Goal: Answer question/provide support: Share knowledge or assist other users

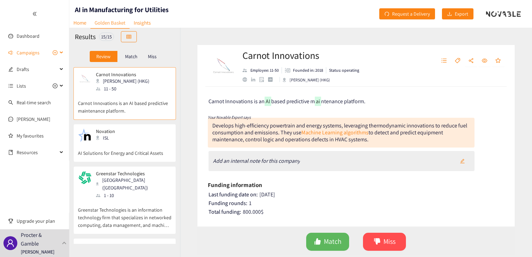
click at [60, 52] on div "Campaigns" at bounding box center [34, 53] width 69 height 14
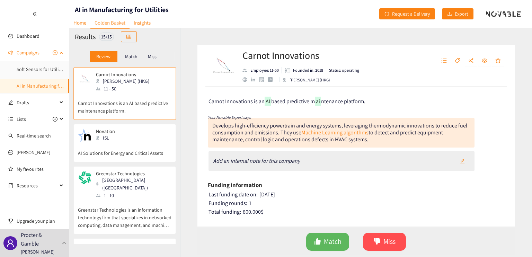
click at [39, 85] on link "AI in Manufacturing for Utilities" at bounding box center [48, 86] width 63 height 6
click at [348, 109] on div "Carnot Innovations is an AI based predictive m ai ntenance platform. Your Novab…" at bounding box center [355, 157] width 317 height 140
drag, startPoint x: 231, startPoint y: 100, endPoint x: 261, endPoint y: 101, distance: 29.8
click at [261, 101] on span "Carnot Innovations is an" at bounding box center [236, 101] width 56 height 7
drag, startPoint x: 287, startPoint y: 100, endPoint x: 308, endPoint y: 101, distance: 21.2
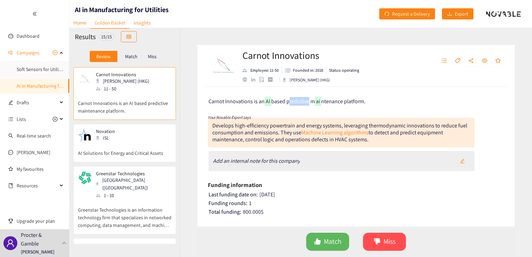
click at [307, 101] on span "based predictive m" at bounding box center [293, 101] width 44 height 7
drag, startPoint x: 284, startPoint y: 124, endPoint x: 305, endPoint y: 126, distance: 21.6
click at [306, 126] on div "Develops high-efficiency powertrain and energy systems, leveraging thermodynami…" at bounding box center [339, 132] width 255 height 21
click at [334, 126] on div "Develops high-efficiency powertrain and energy systems, leveraging thermodynami…" at bounding box center [339, 132] width 255 height 21
drag, startPoint x: 352, startPoint y: 127, endPoint x: 375, endPoint y: 127, distance: 23.9
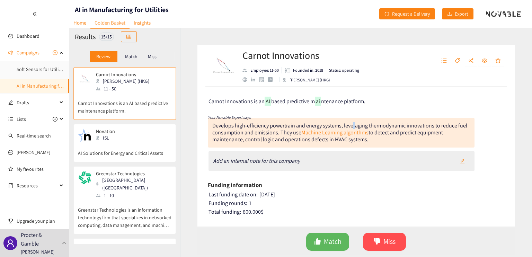
click at [371, 127] on div "Develops high-efficiency powertrain and energy systems, leveraging thermodynami…" at bounding box center [339, 132] width 255 height 21
drag, startPoint x: 233, startPoint y: 132, endPoint x: 262, endPoint y: 131, distance: 29.1
click at [262, 131] on div "Develops high-efficiency powertrain and energy systems, leveraging thermodynami…" at bounding box center [339, 132] width 255 height 21
drag, startPoint x: 252, startPoint y: 138, endPoint x: 270, endPoint y: 139, distance: 17.3
click at [270, 139] on div "Develops high-efficiency powertrain and energy systems, leveraging thermodynami…" at bounding box center [339, 132] width 255 height 21
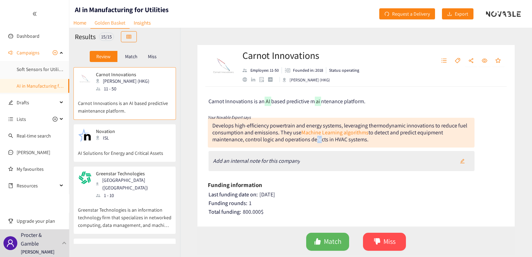
drag, startPoint x: 317, startPoint y: 140, endPoint x: 334, endPoint y: 141, distance: 17.0
click at [332, 141] on div "Develops high-efficiency powertrain and energy systems, leveraging thermodynami…" at bounding box center [339, 132] width 255 height 21
click at [352, 144] on div "Develops high-efficiency powertrain and energy systems, leveraging thermodynami…" at bounding box center [341, 133] width 266 height 30
click at [380, 144] on div "Develops high-efficiency powertrain and energy systems, leveraging thermodynami…" at bounding box center [341, 133] width 266 height 30
click at [330, 243] on span "Match" at bounding box center [333, 241] width 18 height 11
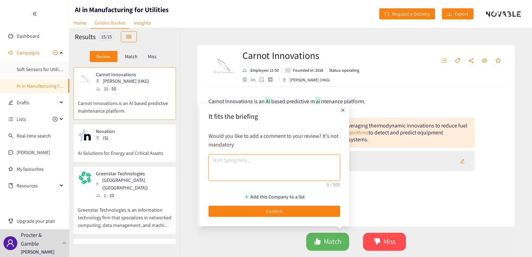
click at [254, 157] on textarea at bounding box center [273, 167] width 131 height 26
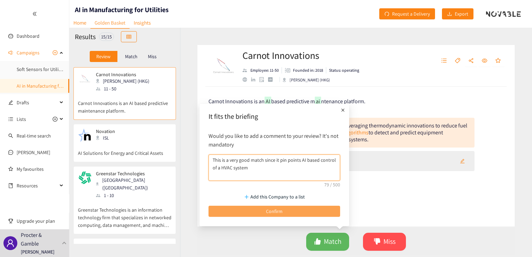
type textarea "This is a very good match since it pin points AI based control of a HVAC system"
click at [287, 210] on button "Confirm" at bounding box center [273, 211] width 131 height 11
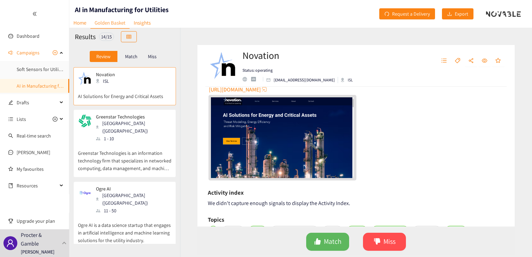
scroll to position [67, 0]
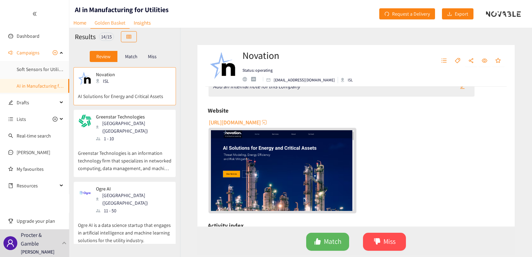
click at [246, 121] on span "[URL][DOMAIN_NAME]" at bounding box center [235, 122] width 52 height 9
click at [336, 235] on button "Match" at bounding box center [327, 242] width 43 height 18
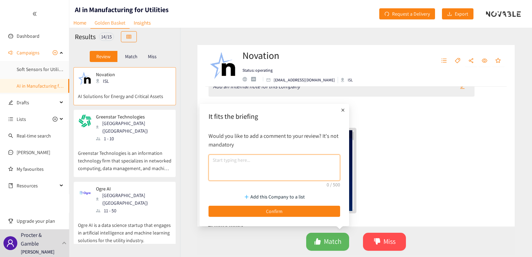
click at [246, 163] on textarea at bounding box center [273, 167] width 131 height 26
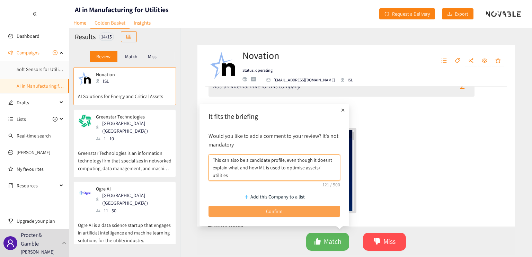
type textarea "This can also be a candidate profile, even though it doesnt explain what and ho…"
click at [284, 210] on button "Confirm" at bounding box center [273, 211] width 131 height 11
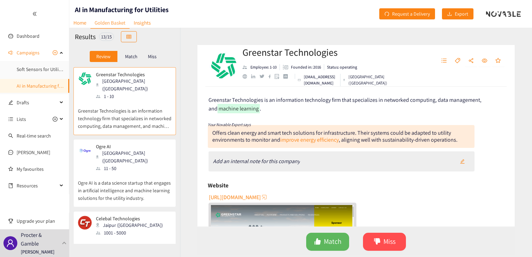
scroll to position [0, 0]
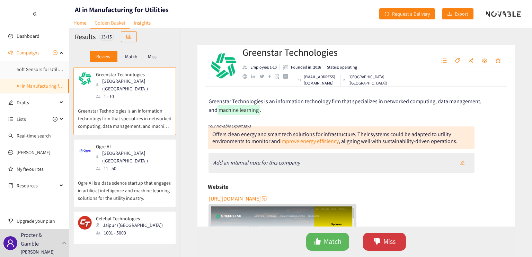
click at [392, 241] on span "Miss" at bounding box center [389, 241] width 12 height 11
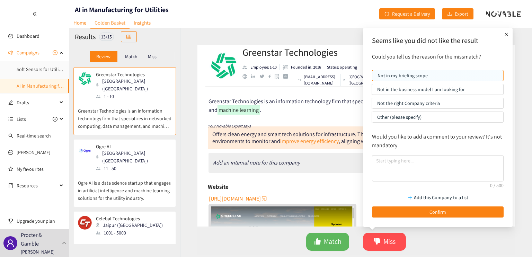
click at [408, 116] on p "Other (please specify)" at bounding box center [437, 117] width 121 height 10
click at [372, 119] on input "Other (please specify)" at bounding box center [372, 119] width 0 height 0
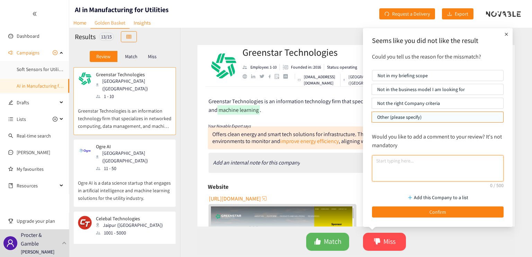
click at [410, 165] on textarea at bounding box center [437, 168] width 131 height 26
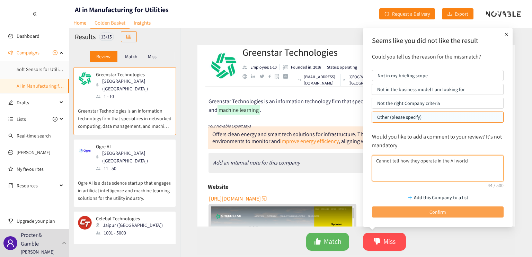
type textarea "Cannot tell how they operate in the AI world"
click at [414, 211] on button "Confirm" at bounding box center [437, 211] width 131 height 11
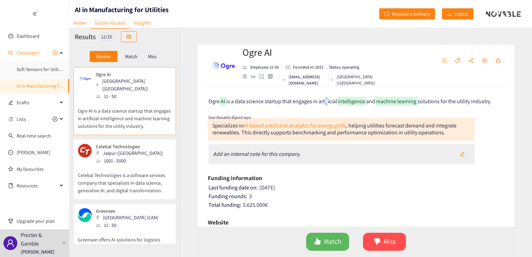
drag, startPoint x: 325, startPoint y: 102, endPoint x: 331, endPoint y: 102, distance: 5.9
click at [330, 102] on span "is a data science startup that engages in artificial" at bounding box center [281, 101] width 111 height 7
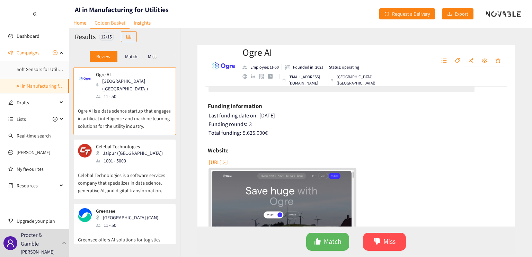
scroll to position [107, 0]
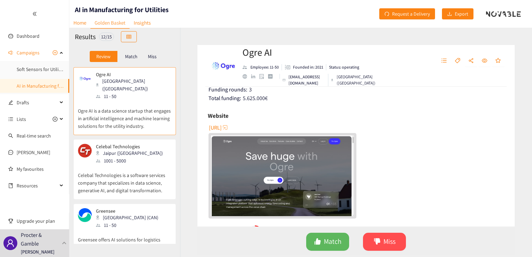
click at [307, 156] on img "website" at bounding box center [282, 175] width 143 height 80
click at [323, 238] on button "Match" at bounding box center [327, 242] width 43 height 18
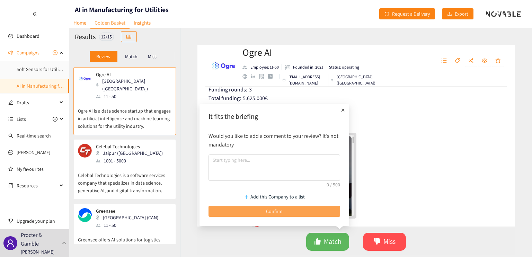
click at [309, 211] on button "Confirm" at bounding box center [273, 211] width 131 height 11
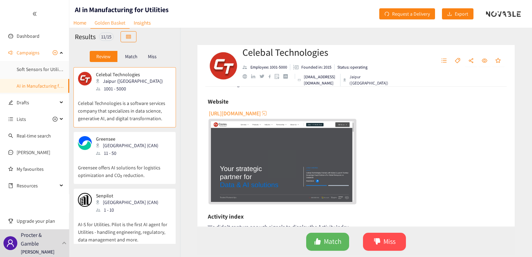
scroll to position [119, 0]
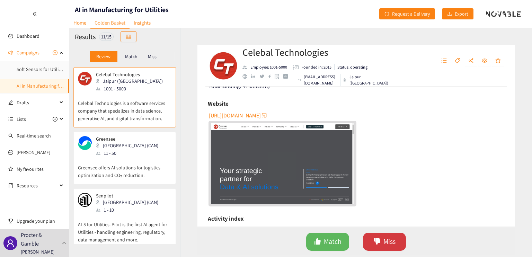
click at [390, 237] on span "Miss" at bounding box center [389, 241] width 12 height 11
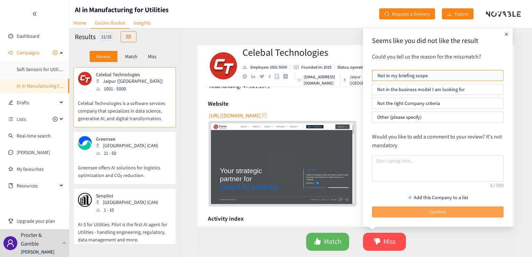
click at [396, 213] on button "Confirm" at bounding box center [437, 211] width 131 height 11
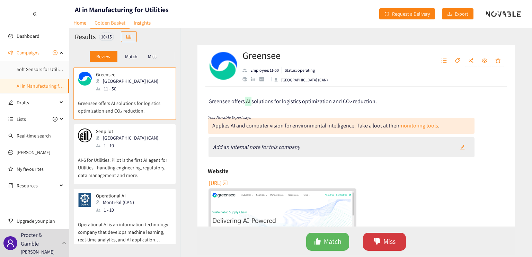
click at [399, 243] on button "Miss" at bounding box center [384, 242] width 43 height 18
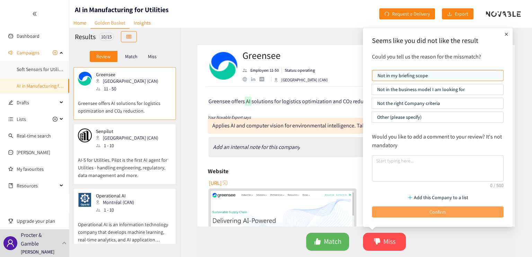
click at [404, 206] on button "Confirm" at bounding box center [437, 211] width 131 height 11
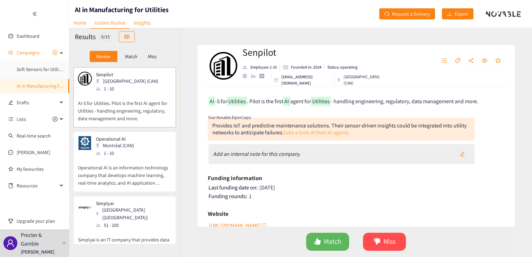
click at [317, 132] on link "Take a look at their AI agents." at bounding box center [316, 132] width 67 height 7
click at [383, 236] on span "Miss" at bounding box center [389, 241] width 12 height 11
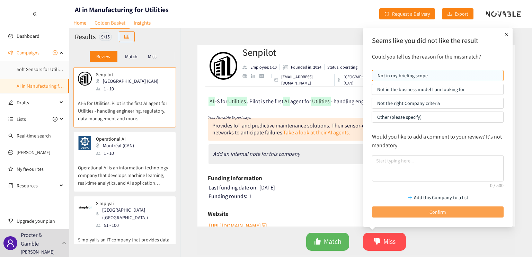
click at [401, 206] on button "Confirm" at bounding box center [437, 211] width 131 height 11
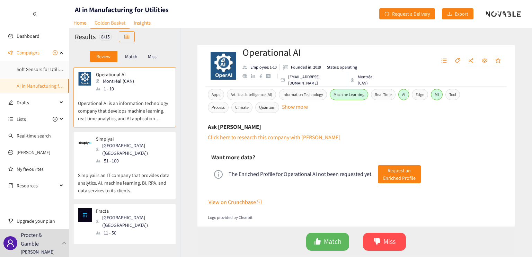
scroll to position [249, 0]
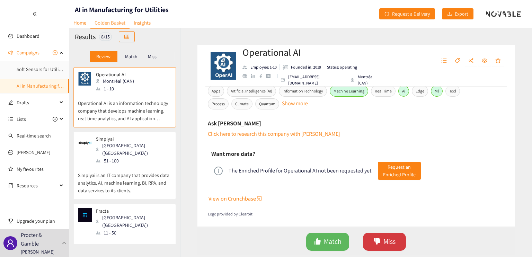
click at [387, 244] on span "Miss" at bounding box center [389, 241] width 12 height 11
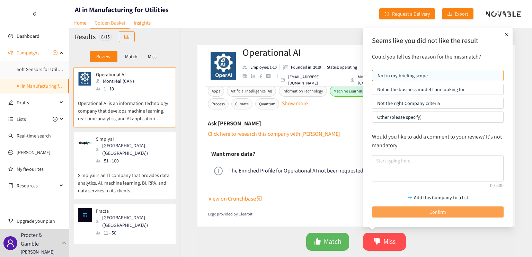
click at [403, 210] on button "Confirm" at bounding box center [437, 211] width 131 height 11
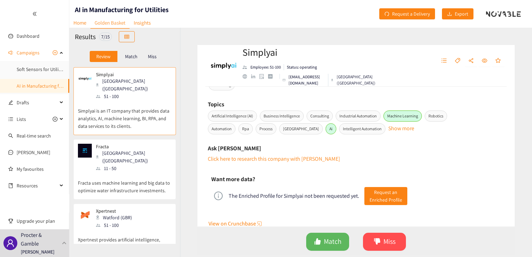
scroll to position [199, 0]
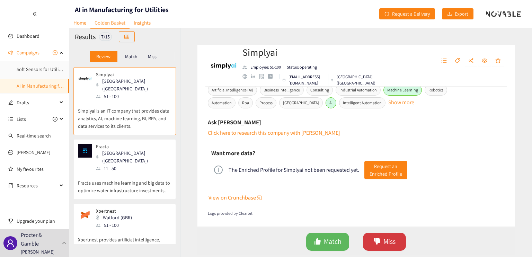
click at [388, 246] on span "Miss" at bounding box center [389, 241] width 12 height 11
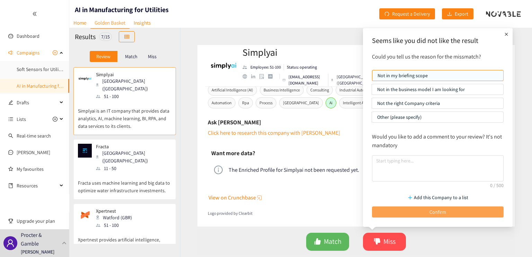
click at [399, 212] on button "Confirm" at bounding box center [437, 211] width 131 height 11
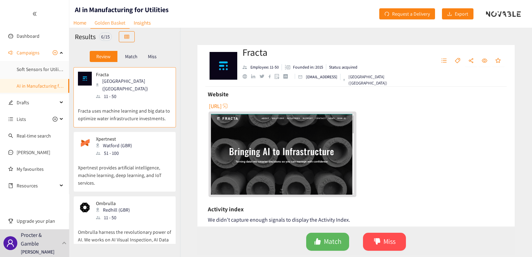
scroll to position [105, 0]
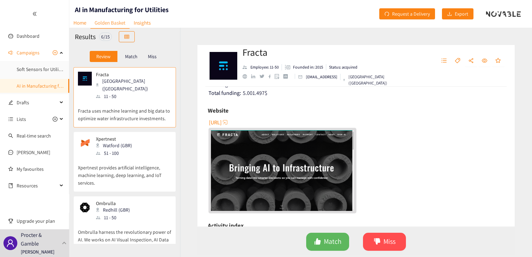
click at [317, 173] on img "website" at bounding box center [282, 170] width 143 height 80
click at [390, 244] on span "Miss" at bounding box center [389, 241] width 12 height 11
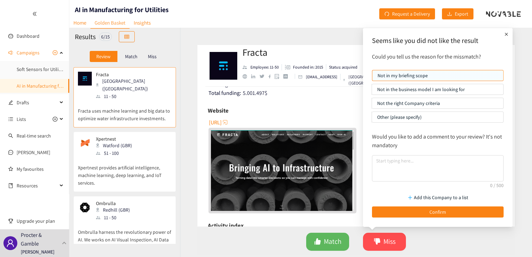
click at [308, 20] on header "AI in Manufacturing for Utilities Home Golden Basket Insights Request a Deliver…" at bounding box center [300, 14] width 462 height 28
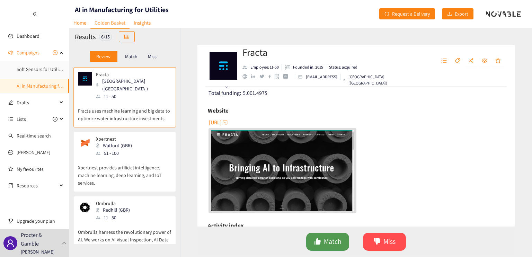
click at [328, 237] on span "Match" at bounding box center [333, 241] width 18 height 11
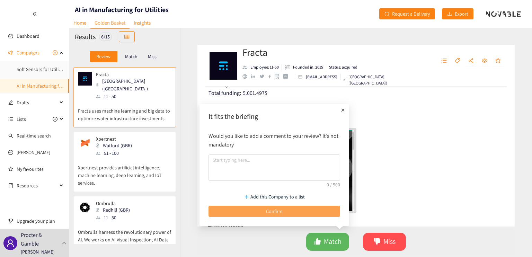
click at [305, 210] on button "Confirm" at bounding box center [273, 211] width 131 height 11
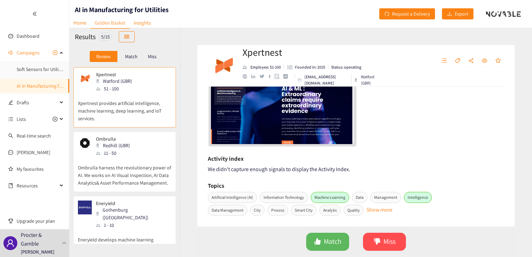
scroll to position [138, 0]
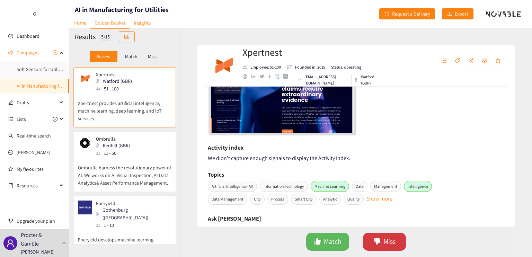
click at [392, 243] on span "Miss" at bounding box center [389, 241] width 12 height 11
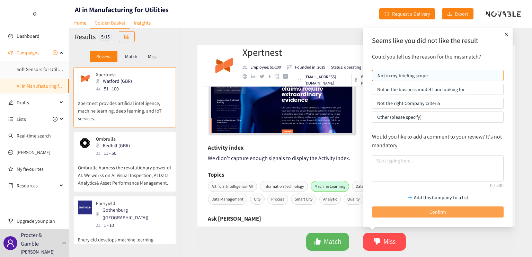
click at [403, 211] on button "Confirm" at bounding box center [437, 211] width 131 height 11
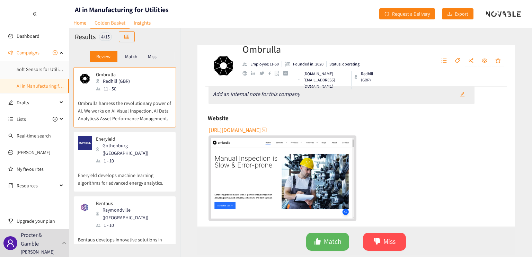
scroll to position [69, 0]
click at [321, 170] on img "website" at bounding box center [282, 177] width 143 height 80
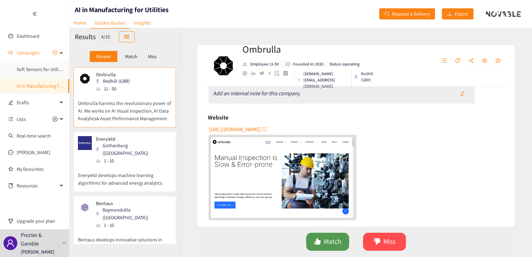
click at [332, 236] on span "Match" at bounding box center [333, 241] width 18 height 11
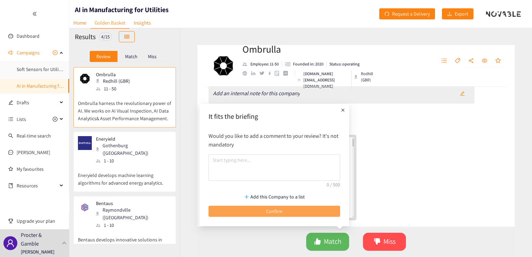
click at [311, 209] on button "Confirm" at bounding box center [273, 211] width 131 height 11
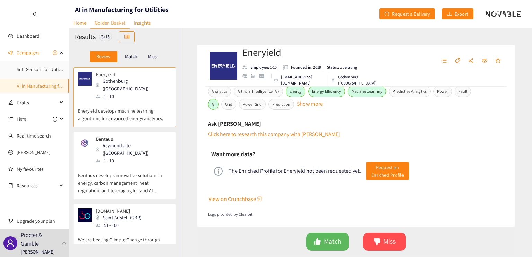
scroll to position [324, 0]
click at [390, 245] on span "Miss" at bounding box center [389, 241] width 12 height 11
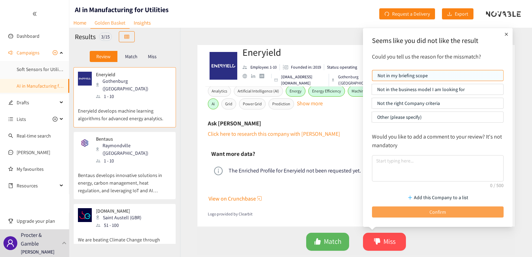
click at [398, 206] on button "Confirm" at bounding box center [437, 211] width 131 height 11
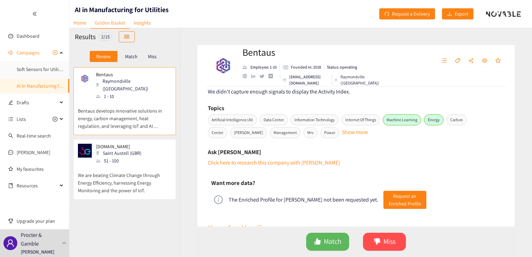
scroll to position [173, 0]
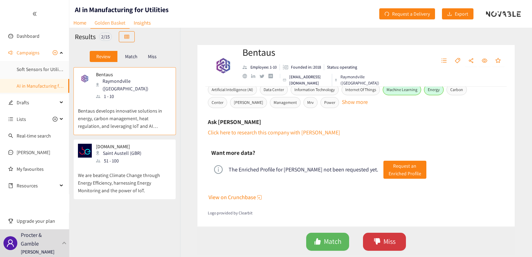
click at [390, 238] on span "Miss" at bounding box center [389, 241] width 12 height 11
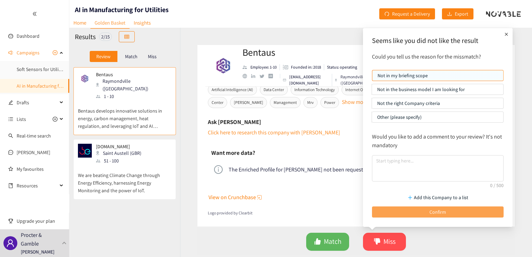
click at [397, 213] on button "Confirm" at bounding box center [437, 211] width 131 height 11
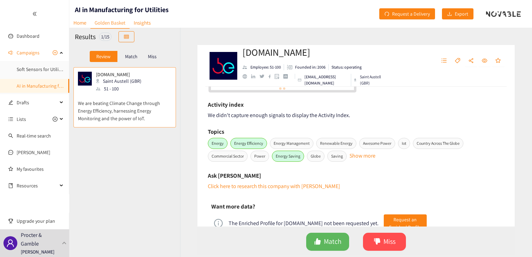
scroll to position [138, 0]
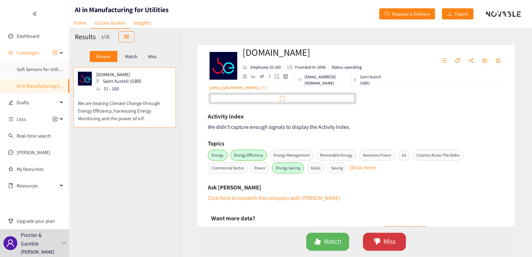
click at [389, 246] on span "Miss" at bounding box center [389, 241] width 12 height 11
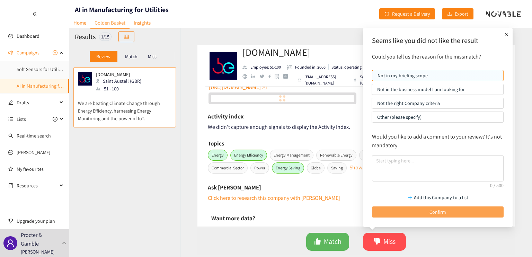
click at [406, 212] on button "Confirm" at bounding box center [437, 211] width 131 height 11
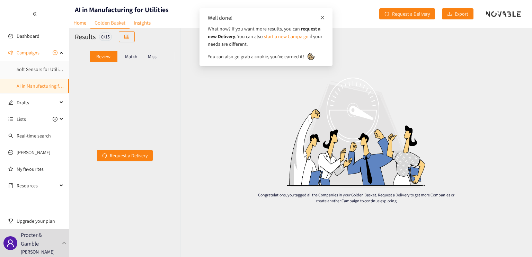
click at [323, 16] on icon "close" at bounding box center [322, 17] width 5 height 5
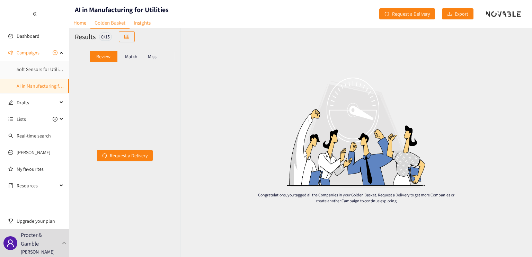
click at [133, 56] on p "Match" at bounding box center [131, 57] width 12 height 6
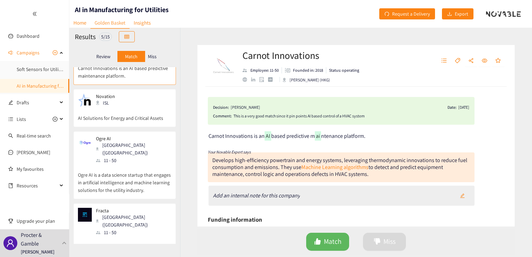
scroll to position [0, 0]
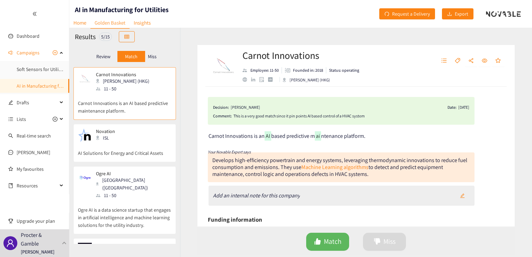
click at [152, 59] on p "Miss" at bounding box center [152, 57] width 9 height 6
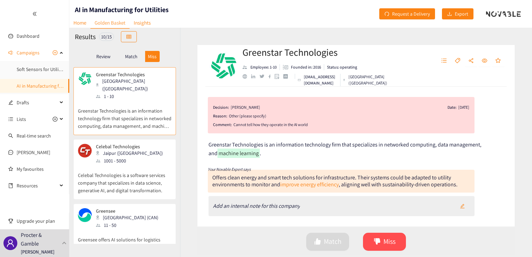
click at [124, 58] on div "Match" at bounding box center [131, 56] width 28 height 11
